Goal: Entertainment & Leisure: Consume media (video, audio)

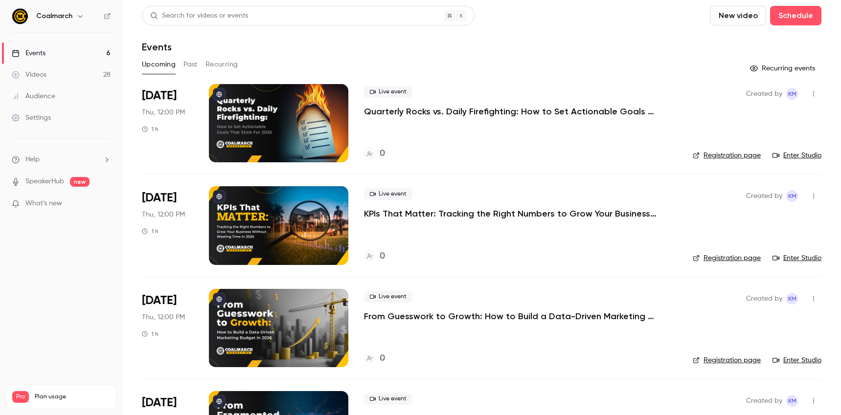
click at [59, 75] on link "Videos 28" at bounding box center [61, 75] width 122 height 22
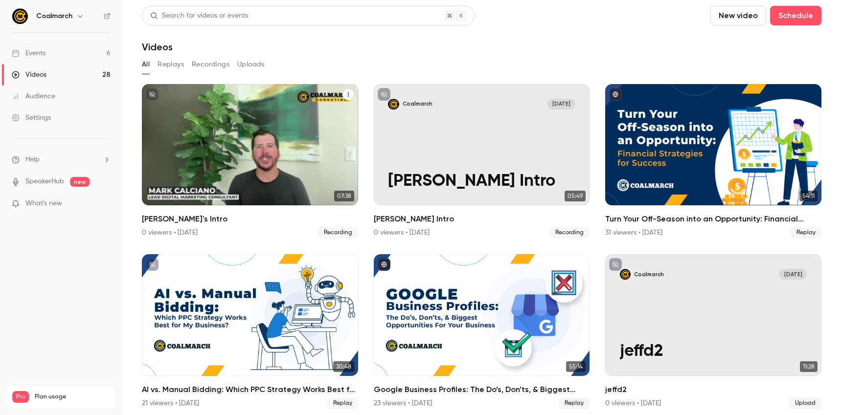
click at [236, 129] on div "Coalmarch [DATE] [PERSON_NAME]'s Intro" at bounding box center [250, 144] width 216 height 121
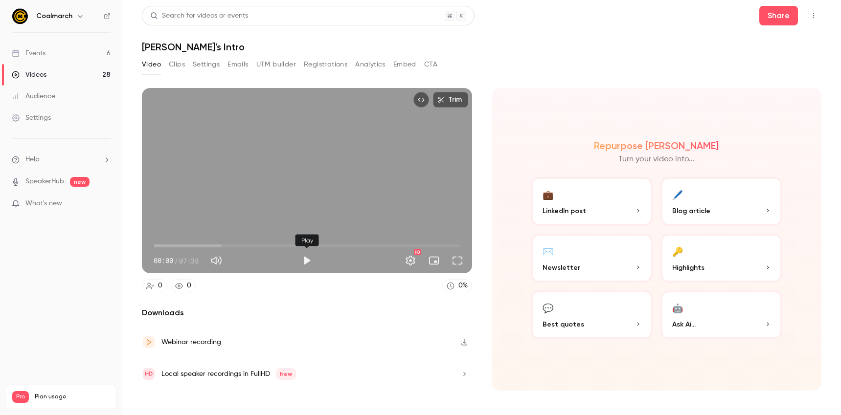
click at [312, 264] on button "Play" at bounding box center [307, 261] width 20 height 20
click at [462, 261] on button "Full screen" at bounding box center [458, 261] width 20 height 20
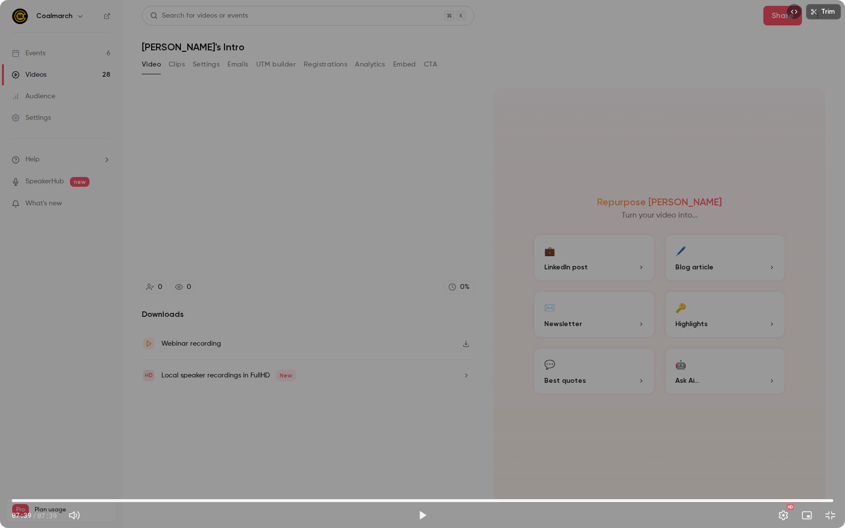
click at [575, 415] on span "07:39" at bounding box center [423, 501] width 822 height 16
click at [418, 415] on button "Play" at bounding box center [423, 516] width 20 height 20
click at [422, 415] on button "Play" at bounding box center [423, 516] width 20 height 20
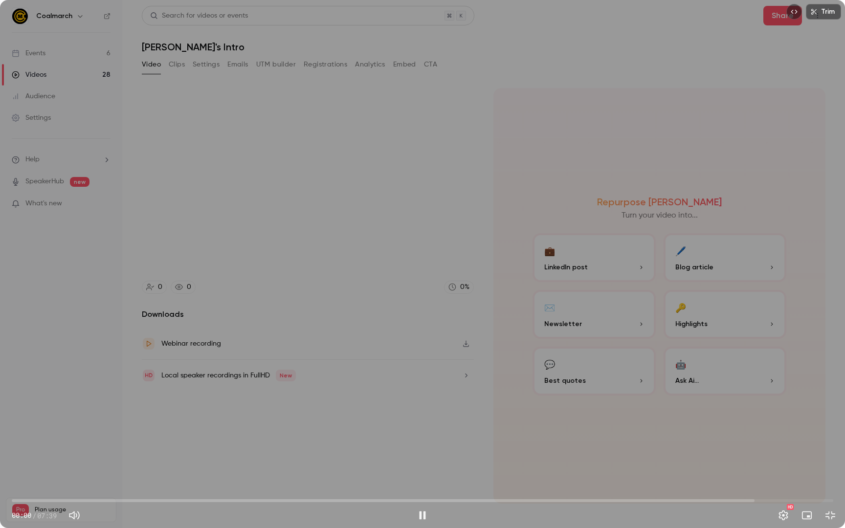
click at [205, 415] on span "00:00" at bounding box center [423, 501] width 822 height 16
click at [182, 415] on span "01:35" at bounding box center [423, 501] width 822 height 16
click at [134, 415] on span "01:38" at bounding box center [423, 501] width 822 height 16
click at [111, 415] on span "00:55" at bounding box center [423, 501] width 822 height 16
click at [85, 415] on span "00:56" at bounding box center [423, 501] width 822 height 16
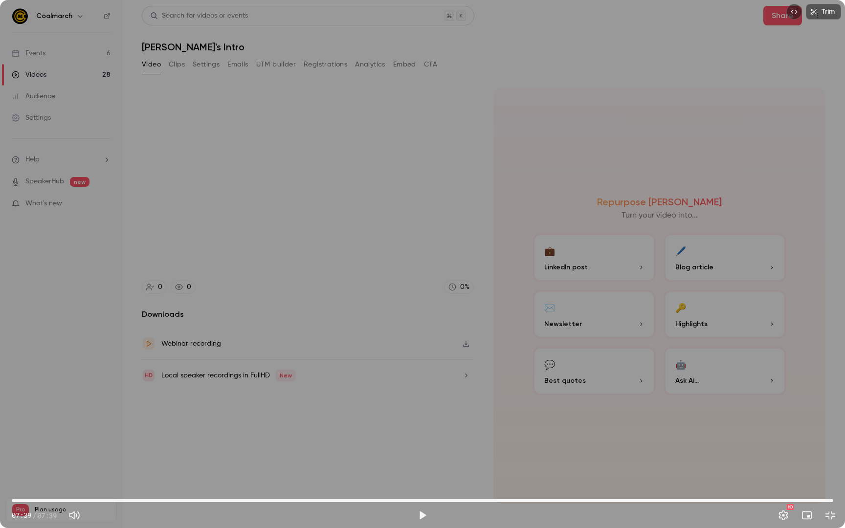
type input "*****"
